Goal: Transaction & Acquisition: Book appointment/travel/reservation

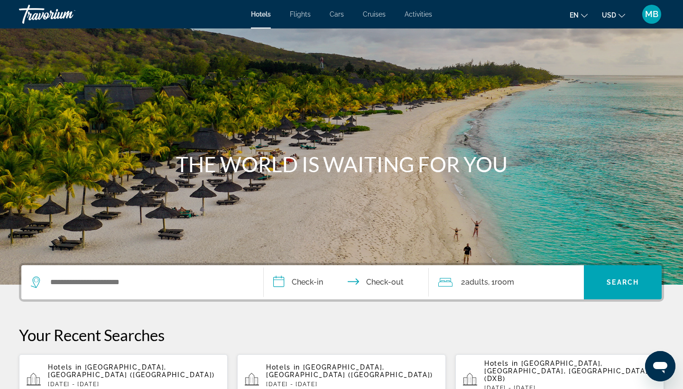
click at [646, 17] on span "MB" at bounding box center [651, 13] width 13 height 9
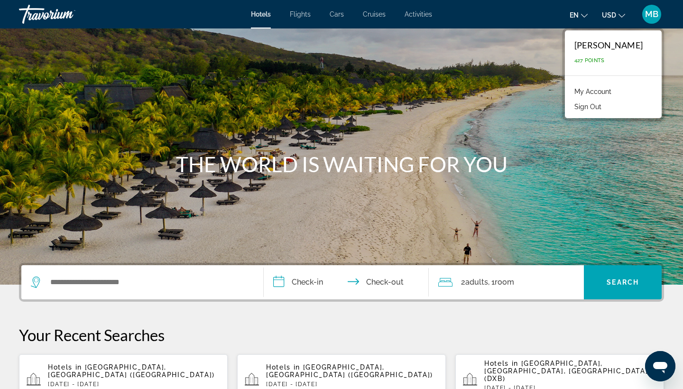
click at [646, 18] on span "MB" at bounding box center [651, 13] width 13 height 9
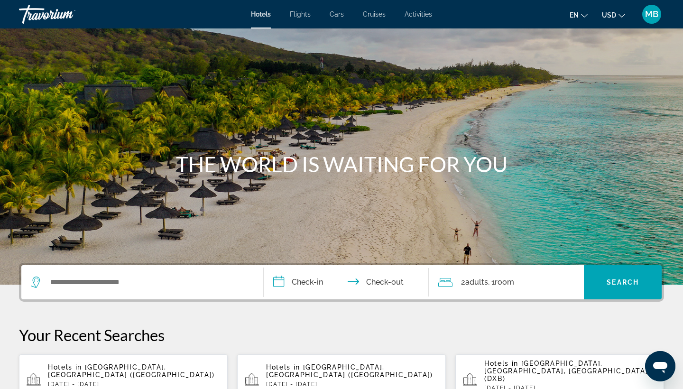
click at [296, 14] on span "Flights" at bounding box center [300, 14] width 21 height 8
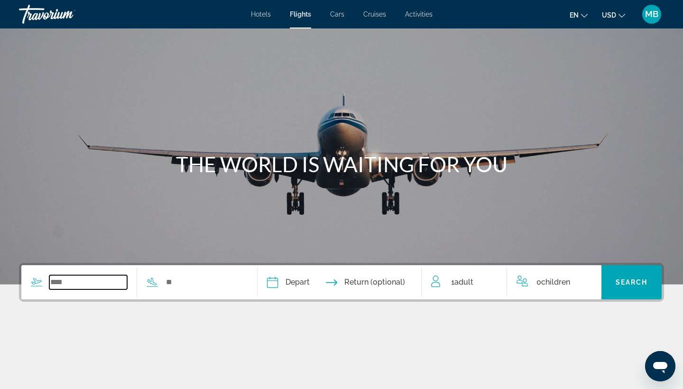
click at [86, 277] on input "Search widget" at bounding box center [88, 282] width 78 height 14
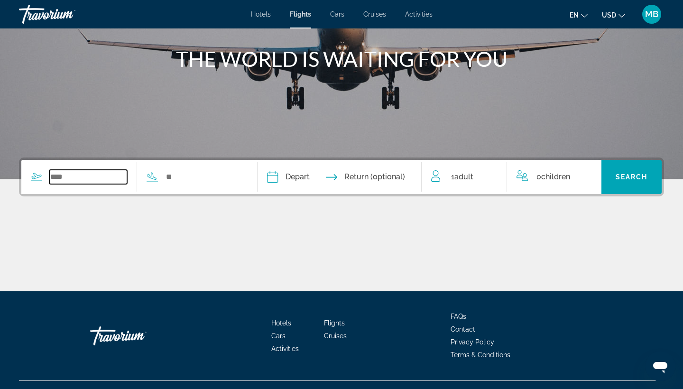
scroll to position [124, 0]
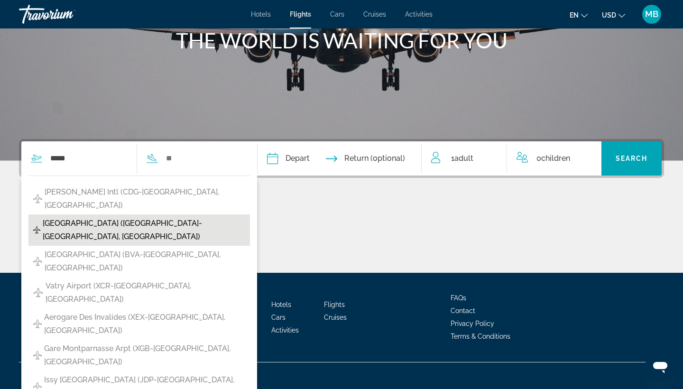
drag, startPoint x: 104, startPoint y: 212, endPoint x: 75, endPoint y: 213, distance: 28.9
click at [75, 217] on span "[GEOGRAPHIC_DATA] ([GEOGRAPHIC_DATA]-[GEOGRAPHIC_DATA], [GEOGRAPHIC_DATA])" at bounding box center [144, 230] width 202 height 27
type input "**********"
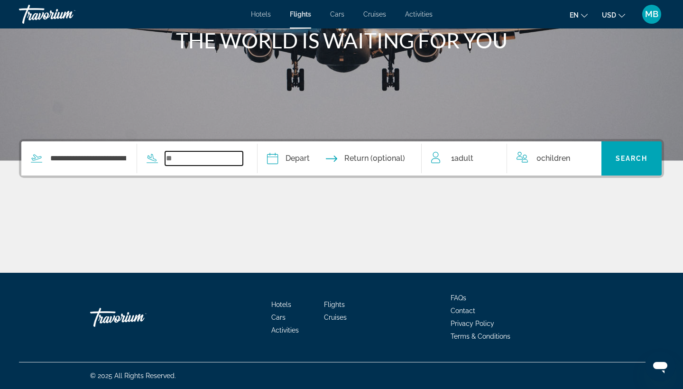
click at [223, 160] on input "Search widget" at bounding box center [204, 158] width 78 height 14
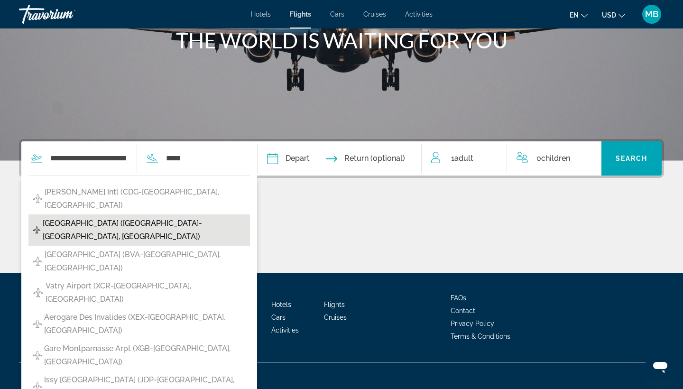
drag, startPoint x: 223, startPoint y: 160, endPoint x: 120, endPoint y: 210, distance: 114.7
click at [120, 217] on span "[GEOGRAPHIC_DATA] ([GEOGRAPHIC_DATA]-[GEOGRAPHIC_DATA], [GEOGRAPHIC_DATA])" at bounding box center [144, 230] width 202 height 27
type input "**********"
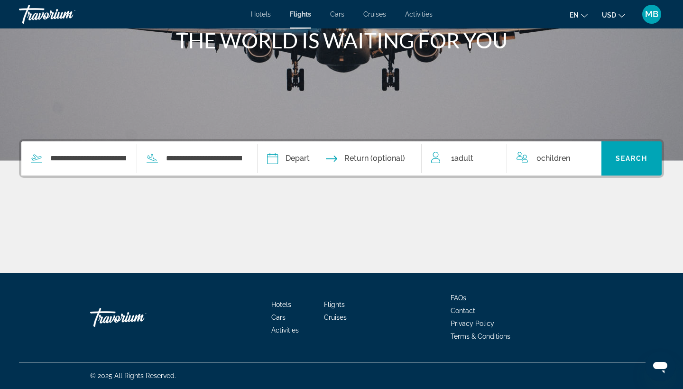
click at [338, 160] on input "Depart date" at bounding box center [304, 159] width 81 height 37
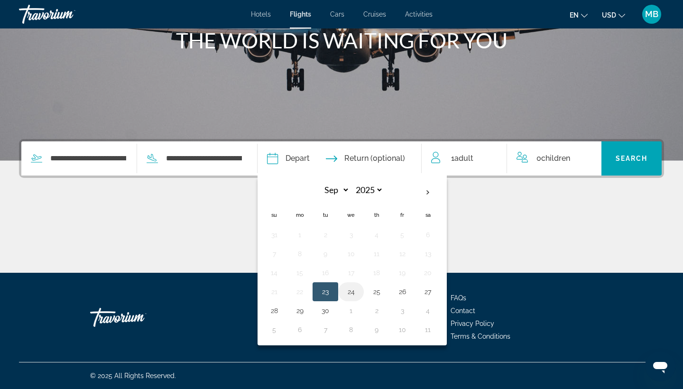
click at [358, 293] on button "24" at bounding box center [350, 291] width 15 height 13
type input "**********"
select select "*"
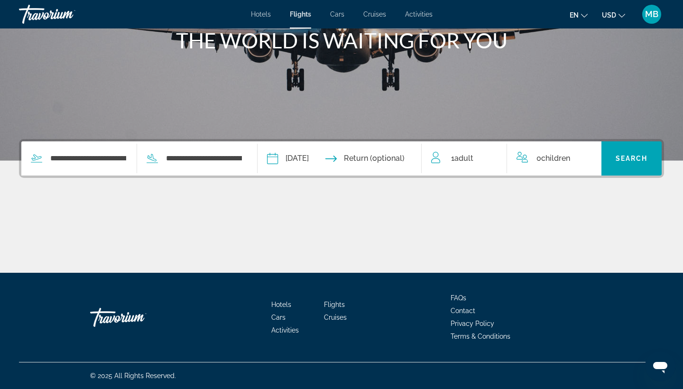
click at [391, 159] on input "Return date" at bounding box center [384, 159] width 81 height 37
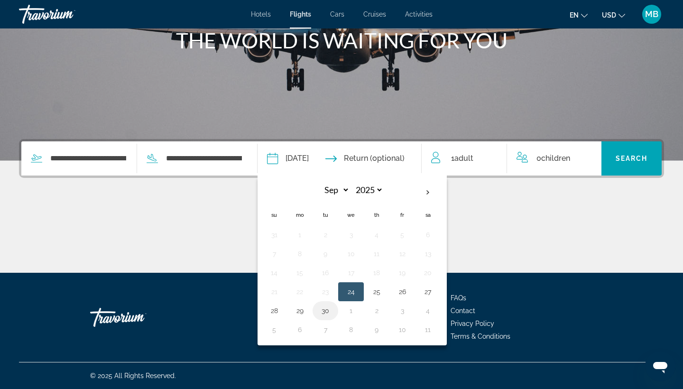
click at [333, 310] on button "30" at bounding box center [325, 310] width 15 height 13
type input "**********"
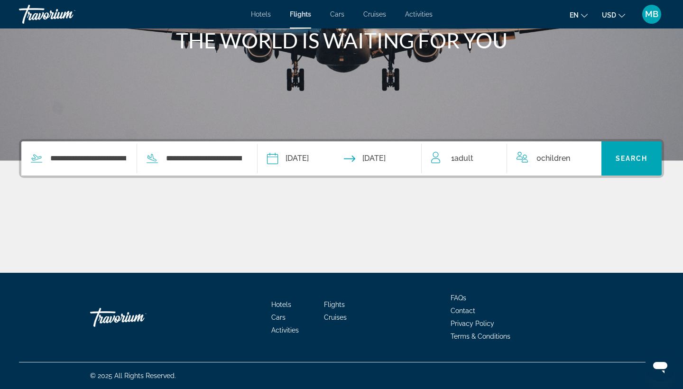
click at [469, 164] on span "1 Adult Adults" at bounding box center [462, 158] width 22 height 13
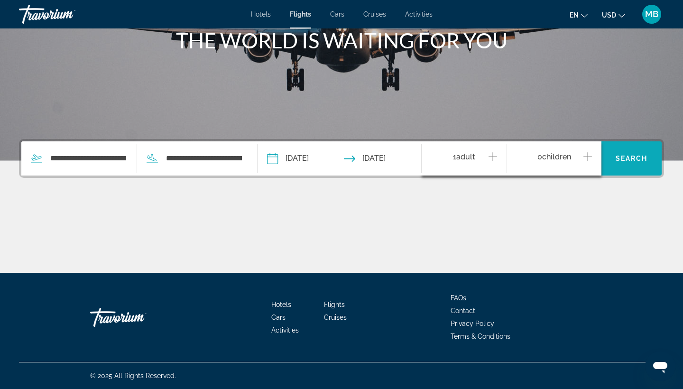
click at [629, 157] on span "Search" at bounding box center [631, 159] width 32 height 8
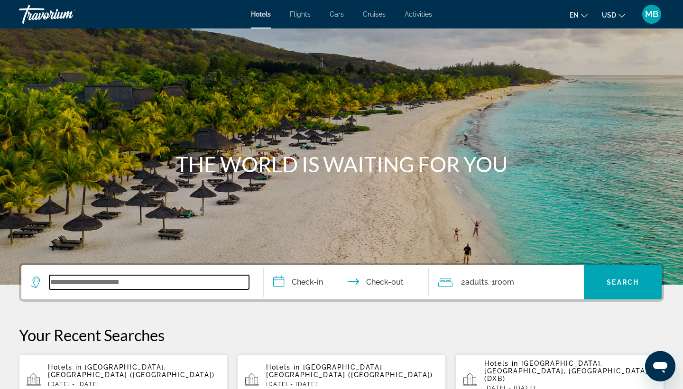
click at [136, 278] on input "Search widget" at bounding box center [149, 282] width 200 height 14
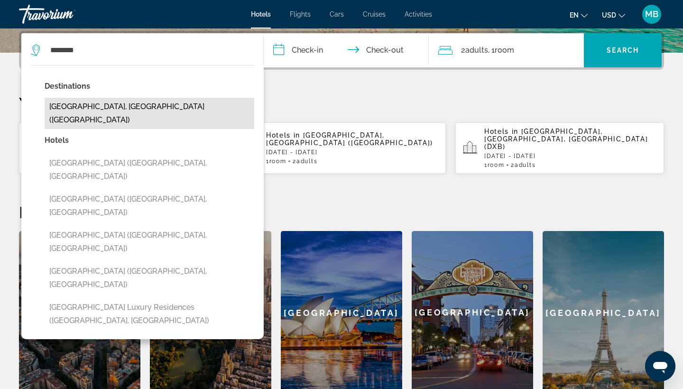
drag, startPoint x: 128, startPoint y: 127, endPoint x: 80, endPoint y: 101, distance: 55.3
click at [80, 101] on button "[GEOGRAPHIC_DATA], [GEOGRAPHIC_DATA] ([GEOGRAPHIC_DATA])" at bounding box center [149, 113] width 209 height 31
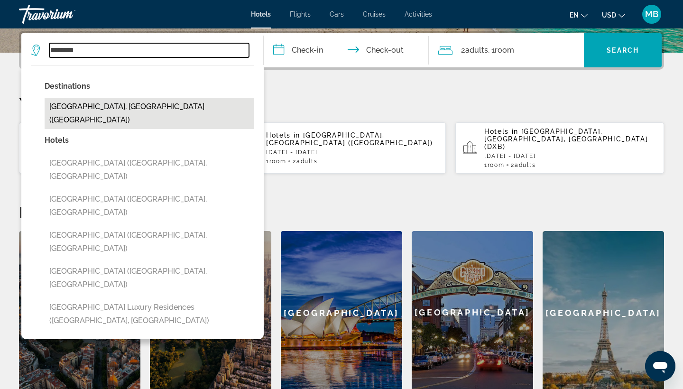
type input "**********"
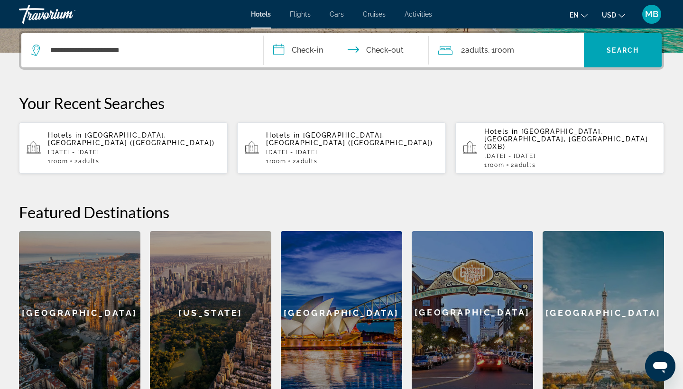
click at [309, 49] on input "**********" at bounding box center [348, 51] width 169 height 37
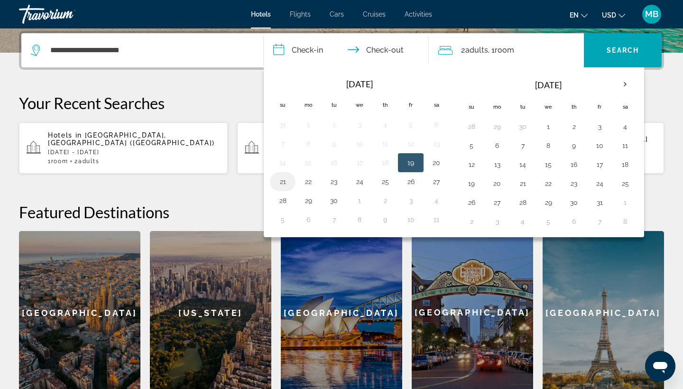
click at [278, 180] on button "21" at bounding box center [282, 181] width 15 height 13
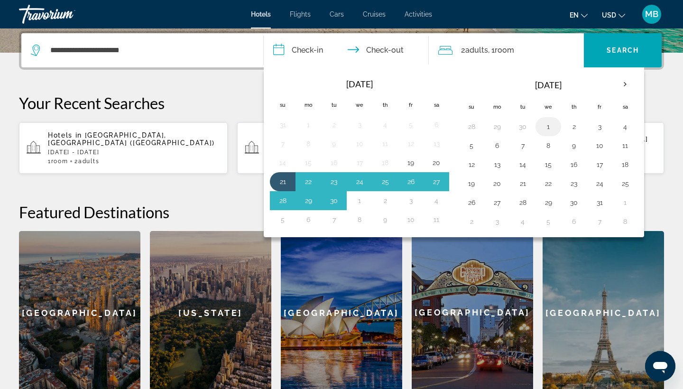
click at [548, 128] on button "1" at bounding box center [547, 126] width 15 height 13
type input "**********"
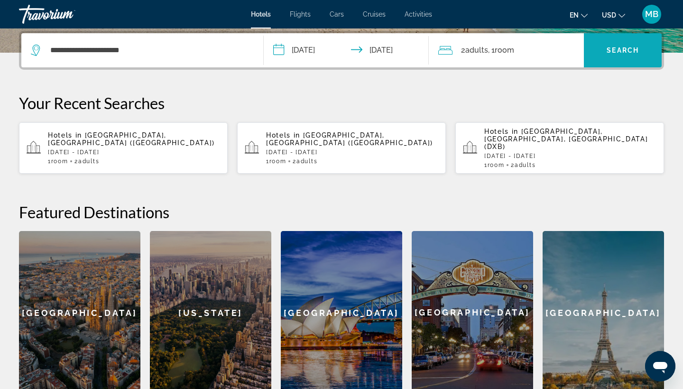
click at [616, 46] on span "Search widget" at bounding box center [622, 50] width 78 height 23
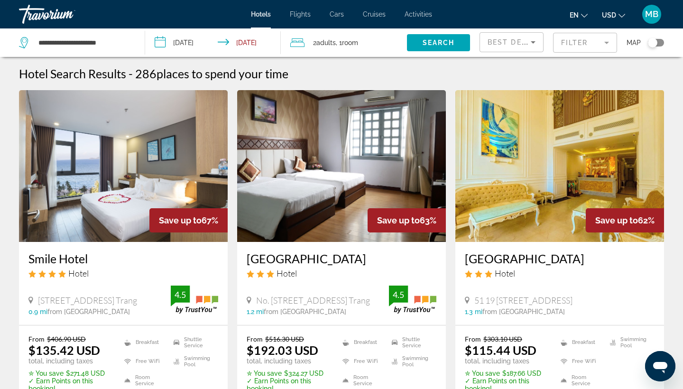
click at [576, 45] on mat-form-field "Filter" at bounding box center [585, 43] width 64 height 20
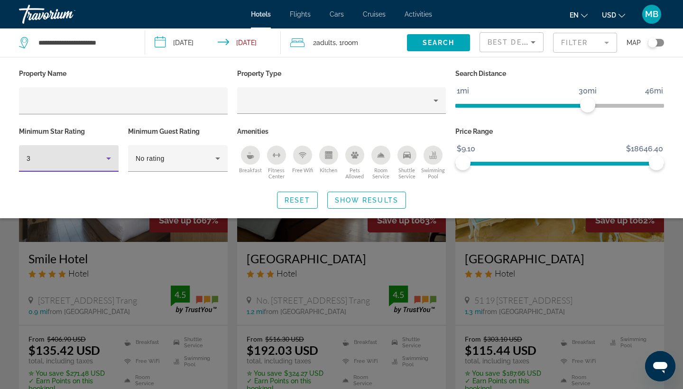
click at [105, 164] on icon "Hotel Filters" at bounding box center [108, 158] width 11 height 11
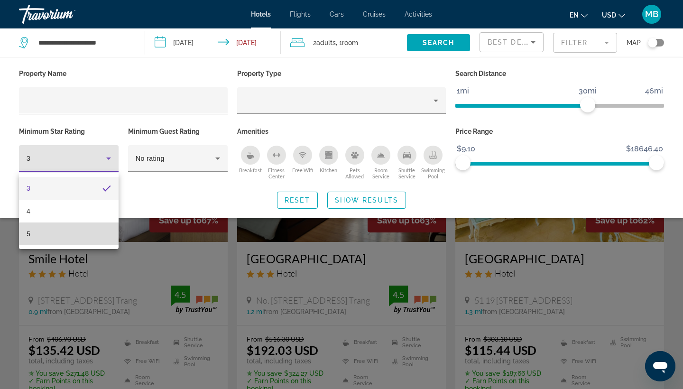
click at [56, 235] on mat-option "5" at bounding box center [69, 233] width 100 height 23
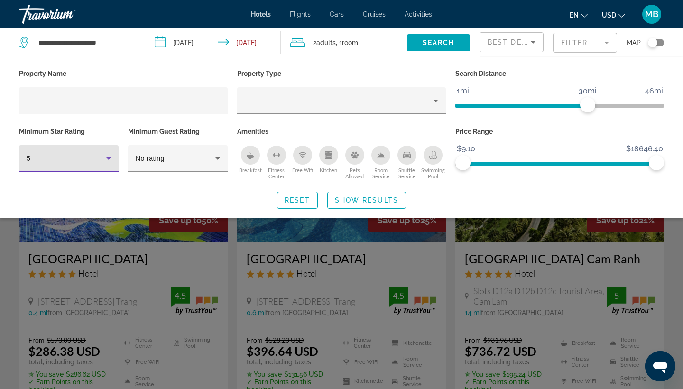
click at [417, 261] on div "Search widget" at bounding box center [341, 265] width 683 height 246
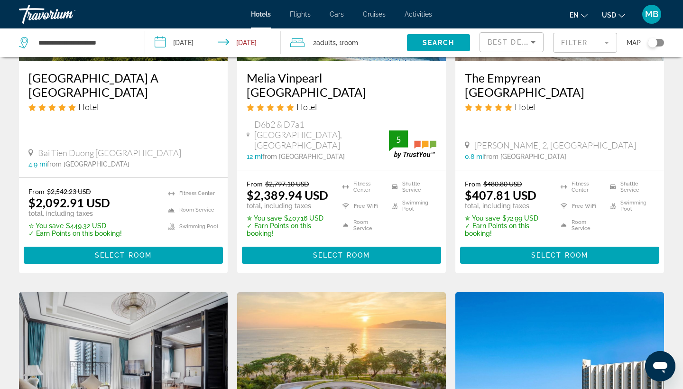
scroll to position [544, 0]
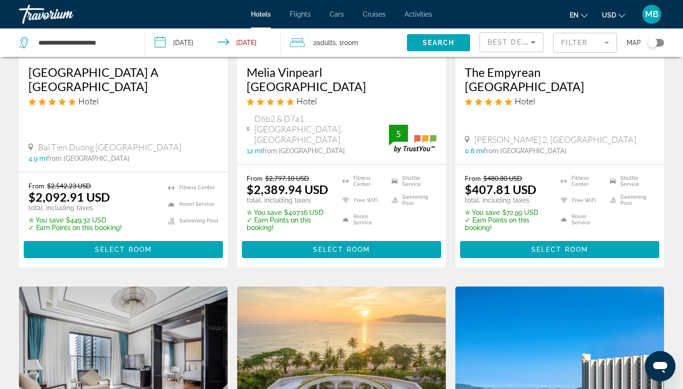
click at [655, 41] on div "Toggle map" at bounding box center [651, 42] width 9 height 9
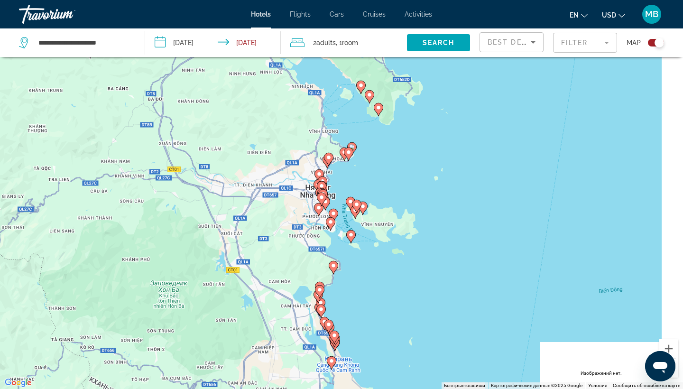
click at [652, 43] on div "Toggle map" at bounding box center [655, 43] width 16 height 8
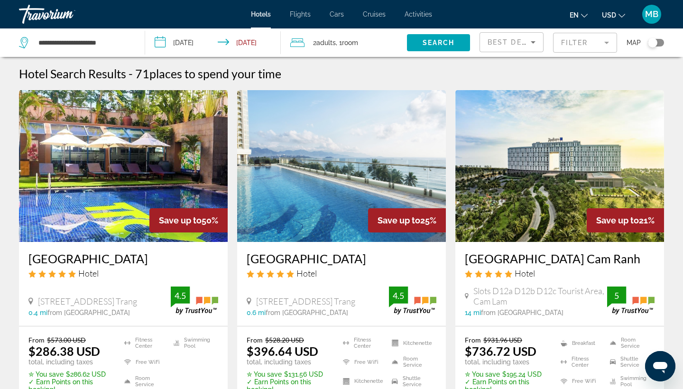
scroll to position [0, 0]
